Goal: Task Accomplishment & Management: Complete application form

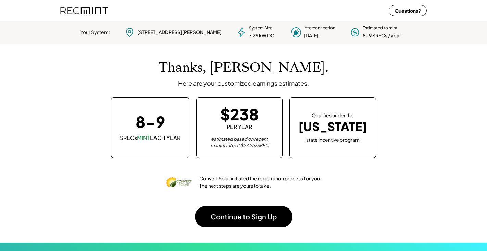
scroll to position [97, 191]
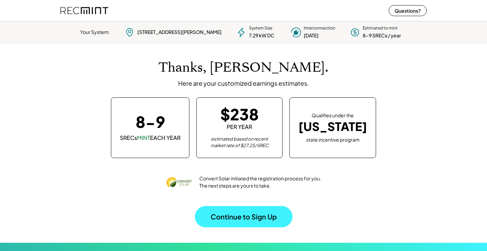
click at [253, 216] on button "Continue to Sign Up" at bounding box center [244, 216] width 98 height 21
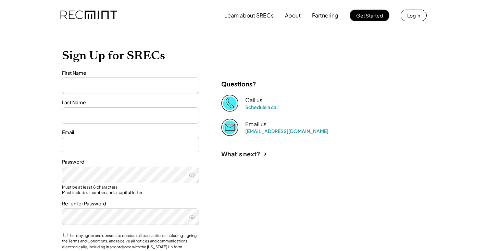
type input "****"
type input "*******"
type input "**********"
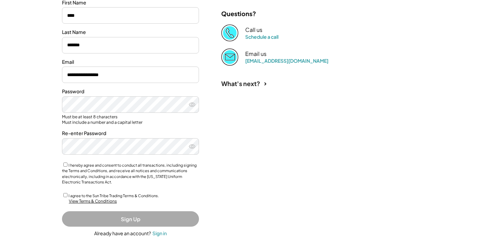
scroll to position [96, 0]
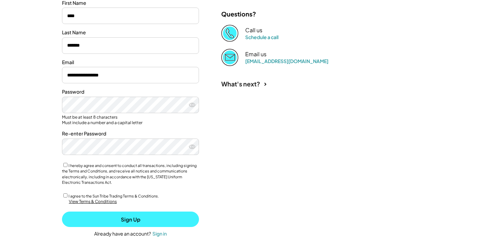
click at [120, 213] on button "Sign Up" at bounding box center [130, 218] width 137 height 15
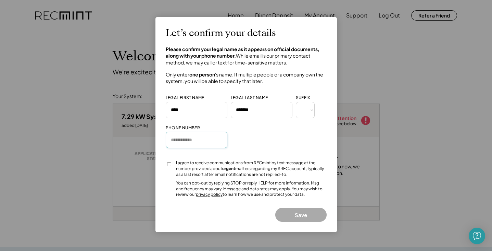
click at [185, 140] on input "input" at bounding box center [197, 140] width 62 height 16
type input "**********"
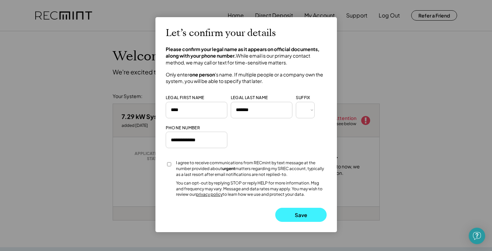
click at [297, 209] on button "Save" at bounding box center [300, 215] width 51 height 14
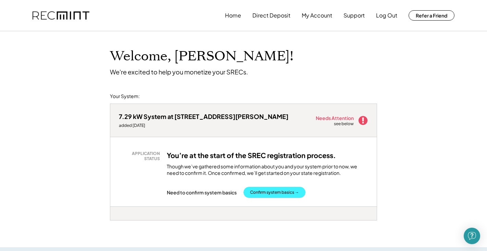
click at [286, 190] on button "Confirm system basics →" at bounding box center [275, 192] width 62 height 11
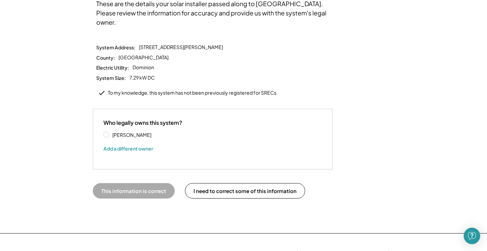
scroll to position [76, 0]
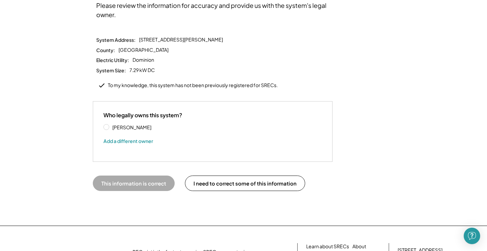
click at [110, 125] on label "[PERSON_NAME]" at bounding box center [141, 127] width 62 height 5
click at [146, 175] on button "This information is correct" at bounding box center [134, 182] width 82 height 15
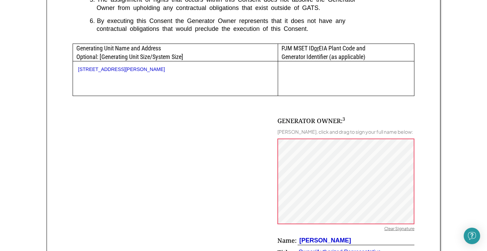
scroll to position [347, 0]
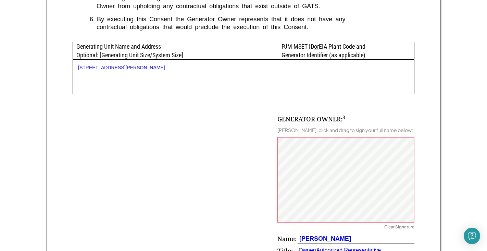
click at [396, 224] on div "Clear Signature" at bounding box center [399, 227] width 30 height 7
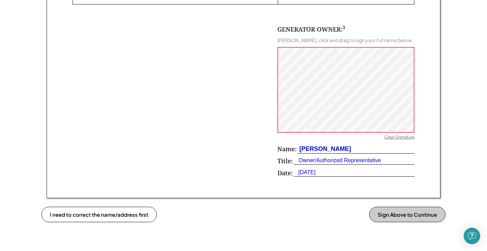
scroll to position [440, 0]
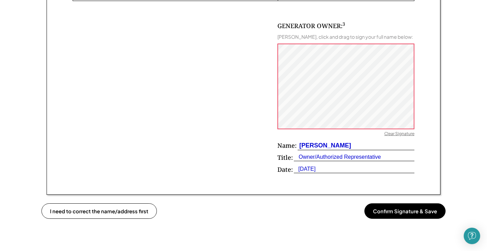
click at [399, 131] on div "Clear Signature" at bounding box center [399, 134] width 30 height 7
click at [391, 131] on div "Clear Signature" at bounding box center [399, 134] width 30 height 7
click at [396, 131] on div "Clear Signature" at bounding box center [399, 134] width 30 height 7
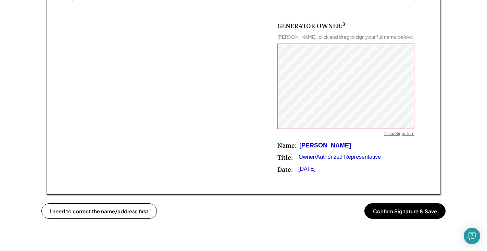
click at [401, 131] on div "Clear Signature" at bounding box center [399, 134] width 30 height 7
click at [395, 132] on div "Clear Signature" at bounding box center [399, 134] width 30 height 7
click at [397, 131] on div "Clear Signature" at bounding box center [399, 134] width 30 height 7
click at [394, 132] on div "Clear Signature" at bounding box center [399, 134] width 30 height 7
click at [394, 131] on div "Clear Signature" at bounding box center [399, 134] width 30 height 7
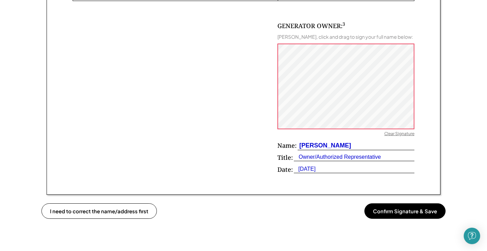
click at [406, 131] on div "Clear Signature" at bounding box center [399, 134] width 30 height 7
click at [408, 128] on div "GENERATOR OWNER: 3 Anne O'Leary, click and drag to sign your full name below: C…" at bounding box center [346, 100] width 137 height 156
click at [421, 206] on button "Confirm Signature & Save" at bounding box center [405, 210] width 81 height 15
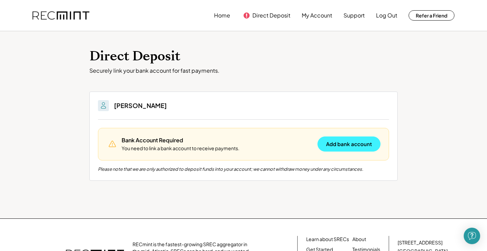
click at [349, 140] on button "Add bank account" at bounding box center [349, 143] width 63 height 15
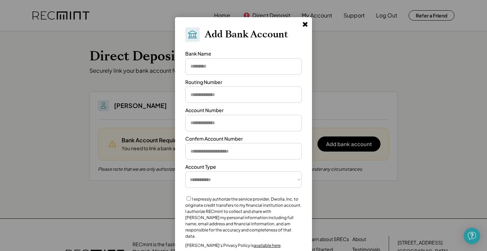
click at [213, 67] on input "input" at bounding box center [243, 66] width 116 height 16
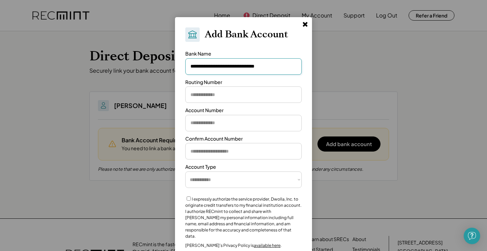
type input "**********"
click at [226, 98] on input "input" at bounding box center [243, 94] width 116 height 16
click at [201, 98] on input "input" at bounding box center [243, 94] width 116 height 16
paste input "*********"
type input "*********"
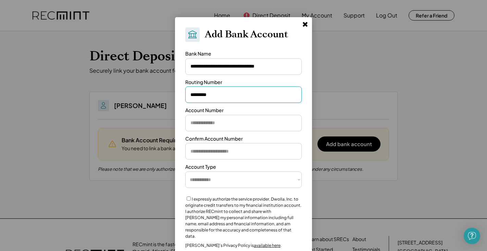
click at [376, 56] on div at bounding box center [243, 125] width 487 height 251
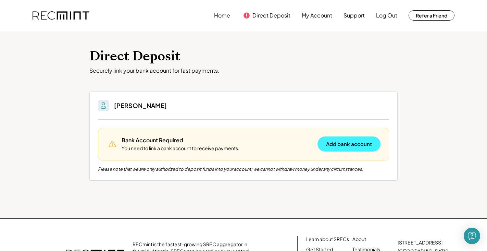
click at [351, 144] on button "Add bank account" at bounding box center [349, 143] width 63 height 15
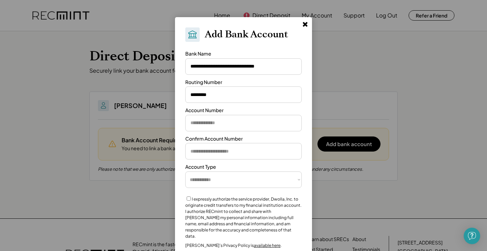
click at [204, 123] on input "input" at bounding box center [243, 123] width 116 height 16
paste input "**********"
type input "**********"
click at [198, 152] on input "input" at bounding box center [243, 151] width 116 height 16
paste input "**********"
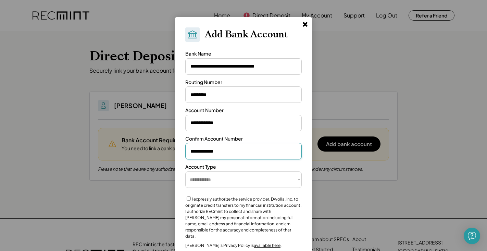
type input "**********"
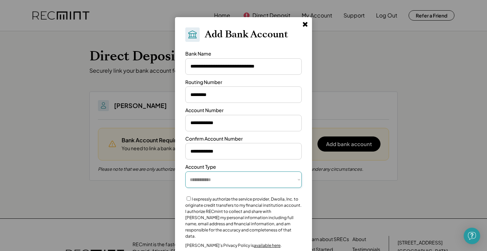
select select "**********"
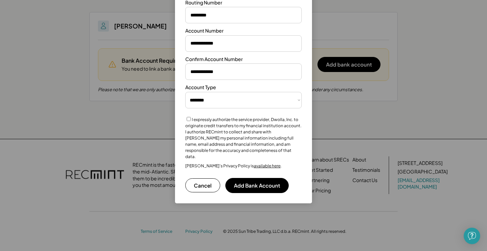
scroll to position [79, 0]
click at [261, 179] on button "Add Bank Account" at bounding box center [256, 185] width 63 height 15
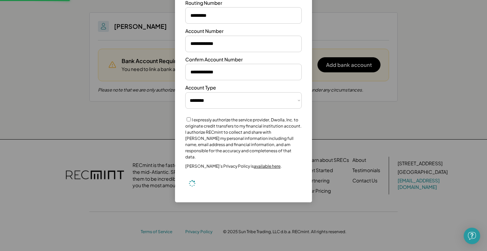
select select "**********"
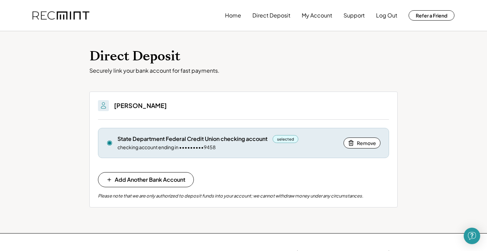
scroll to position [0, 0]
click at [319, 16] on button "My Account" at bounding box center [317, 16] width 30 height 14
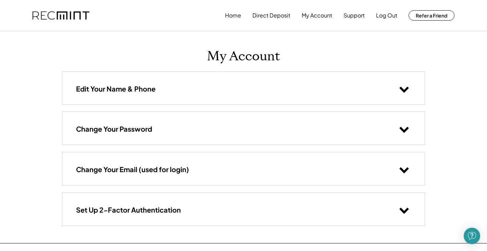
click at [405, 89] on use at bounding box center [404, 90] width 9 height 6
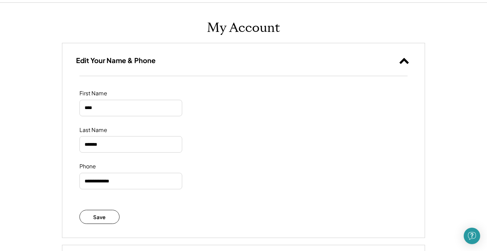
scroll to position [3, 0]
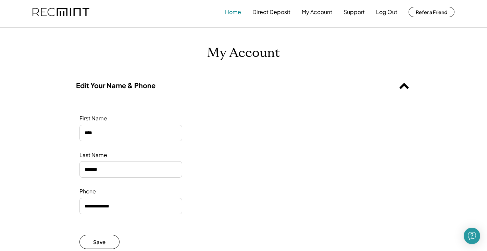
click at [232, 14] on button "Home" at bounding box center [233, 12] width 16 height 14
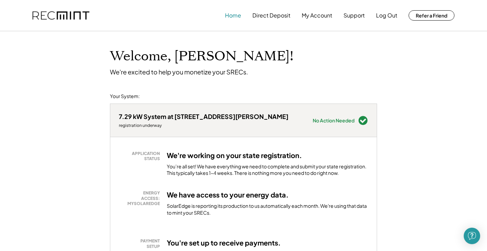
click at [234, 15] on button "Home" at bounding box center [233, 16] width 16 height 14
click at [354, 16] on button "Support" at bounding box center [354, 16] width 21 height 14
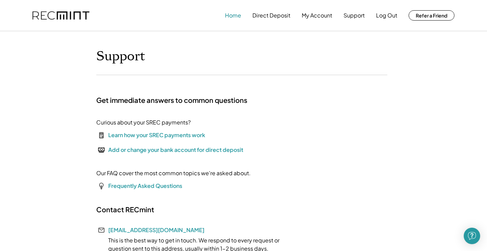
click at [232, 17] on button "Home" at bounding box center [233, 16] width 16 height 14
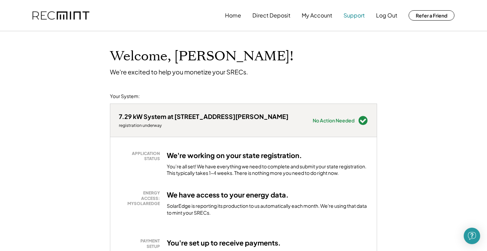
click at [358, 16] on button "Support" at bounding box center [354, 16] width 21 height 14
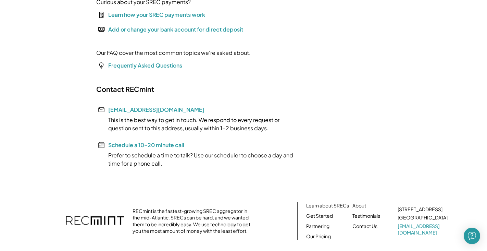
scroll to position [119, 0]
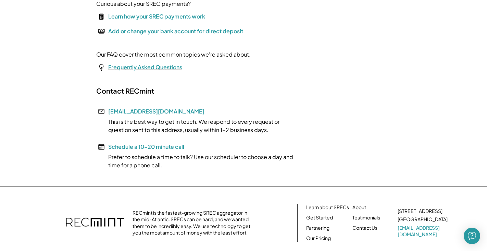
click at [167, 65] on font "Frequently Asked Questions" at bounding box center [145, 66] width 74 height 7
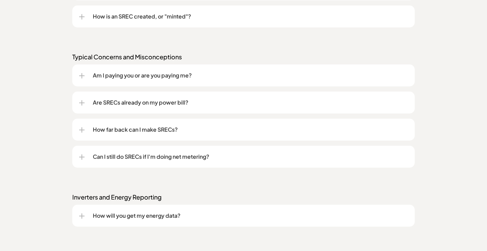
scroll to position [705, 0]
click at [81, 78] on div at bounding box center [81, 76] width 5 height 5
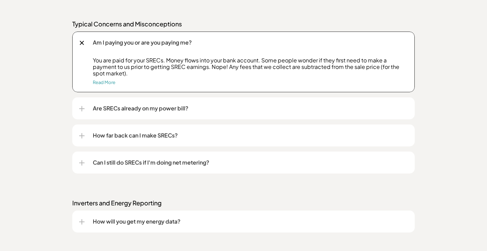
scroll to position [748, 0]
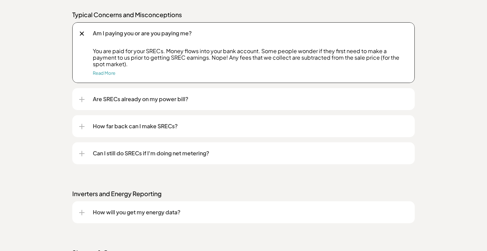
click at [81, 99] on div at bounding box center [81, 99] width 5 height 1
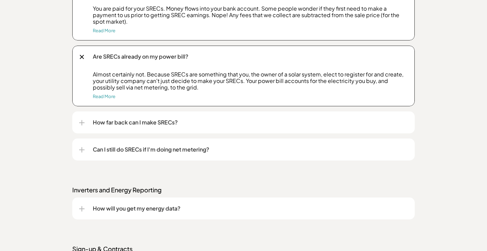
scroll to position [794, 0]
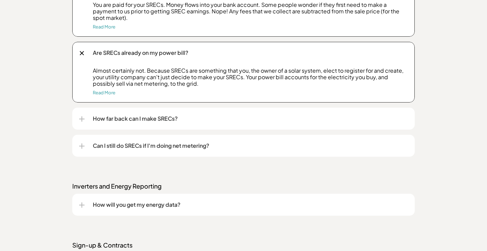
click at [82, 120] on div at bounding box center [82, 118] width 1 height 5
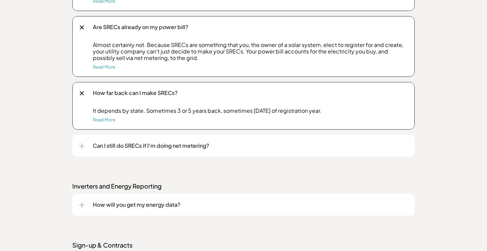
scroll to position [822, 0]
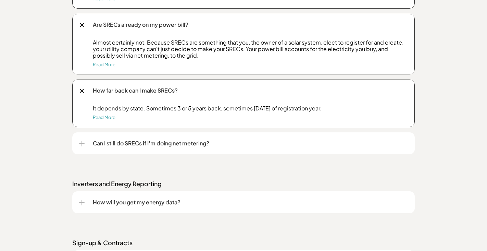
click at [83, 142] on div at bounding box center [81, 143] width 5 height 5
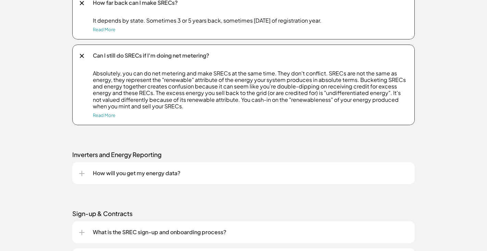
scroll to position [912, 0]
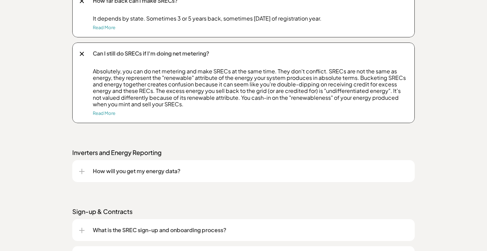
click at [82, 172] on div at bounding box center [82, 171] width 1 height 5
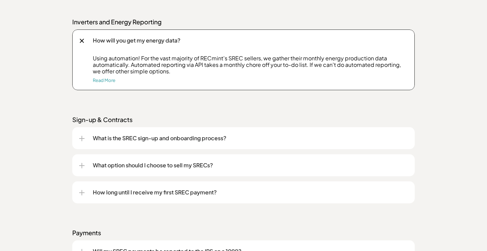
scroll to position [1045, 0]
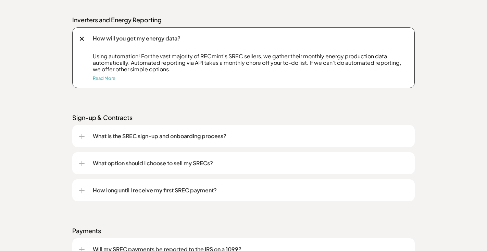
click at [82, 136] on div at bounding box center [82, 136] width 1 height 5
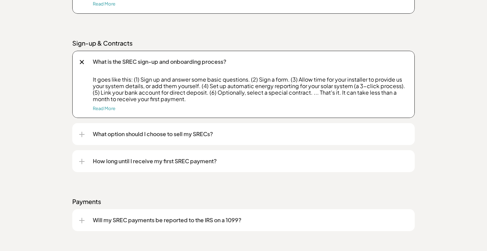
scroll to position [1122, 0]
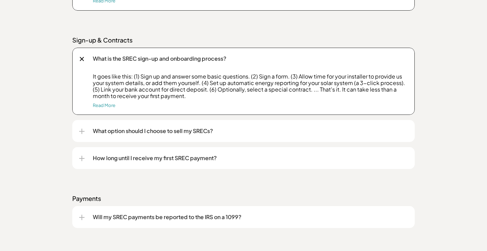
click at [83, 131] on div at bounding box center [81, 131] width 5 height 1
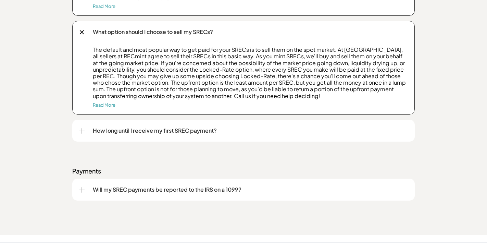
scroll to position [1244, 0]
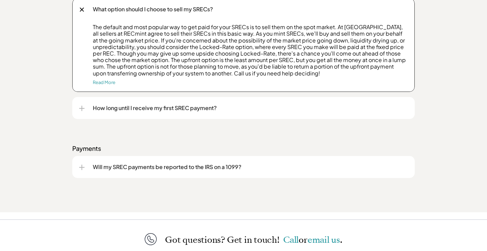
click at [81, 106] on div at bounding box center [81, 108] width 5 height 5
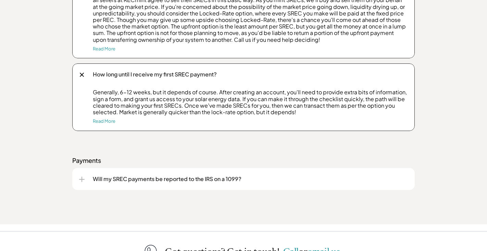
scroll to position [1290, 0]
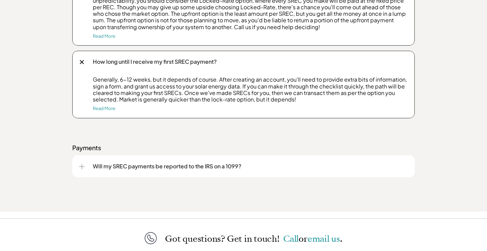
click at [81, 164] on div at bounding box center [81, 166] width 5 height 5
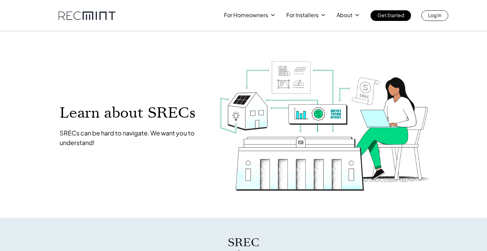
scroll to position [0, 0]
click at [436, 14] on p "Log In" at bounding box center [434, 15] width 13 height 10
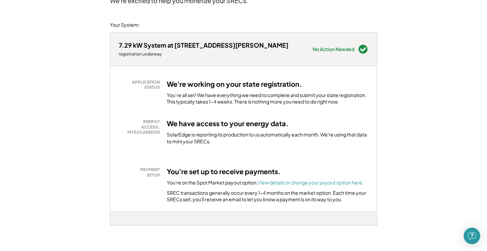
scroll to position [72, 0]
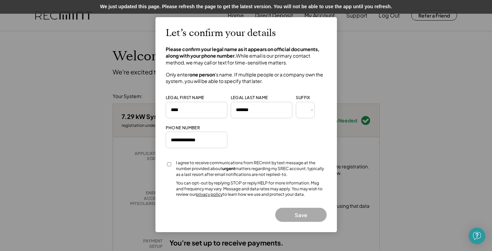
click at [300, 215] on button "Save" at bounding box center [300, 215] width 51 height 14
click at [292, 209] on button "Save" at bounding box center [300, 215] width 51 height 14
